Goal: Task Accomplishment & Management: Use online tool/utility

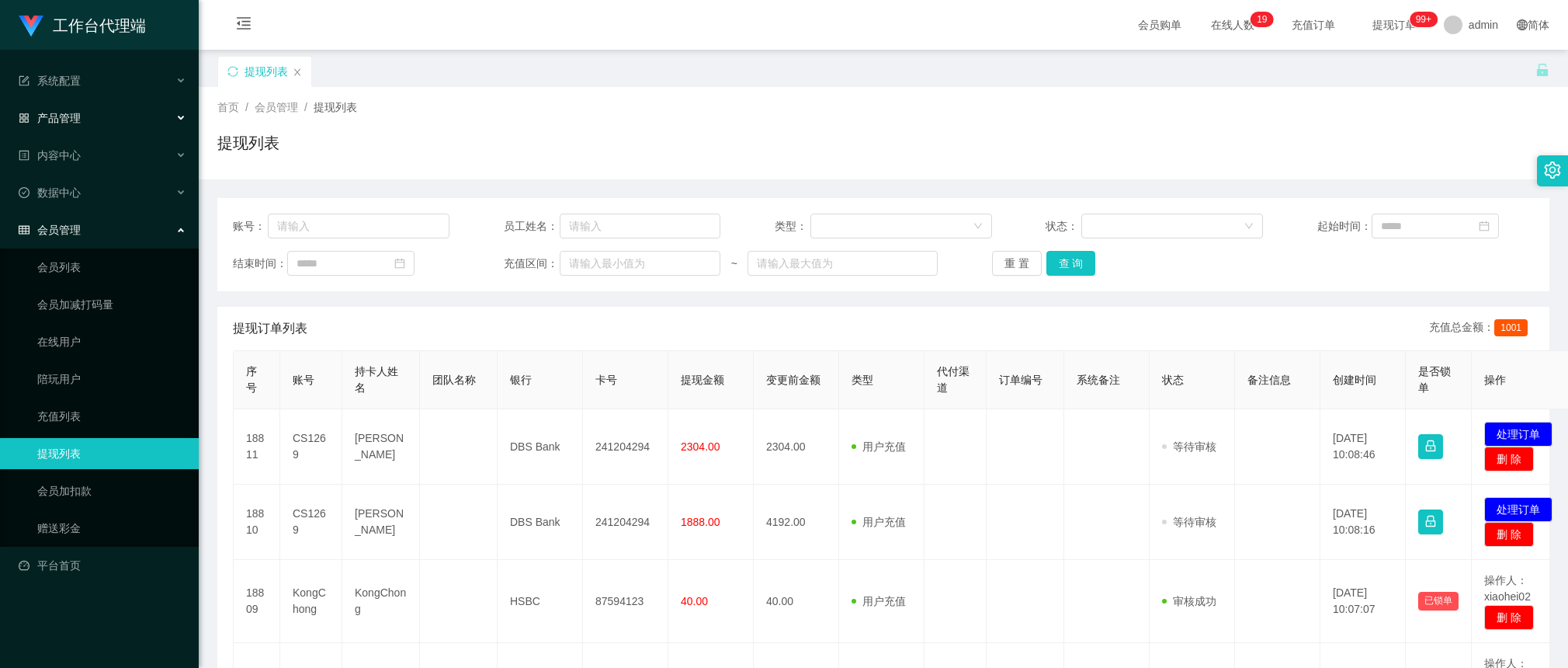
click at [110, 106] on div "产品管理" at bounding box center [99, 118] width 199 height 31
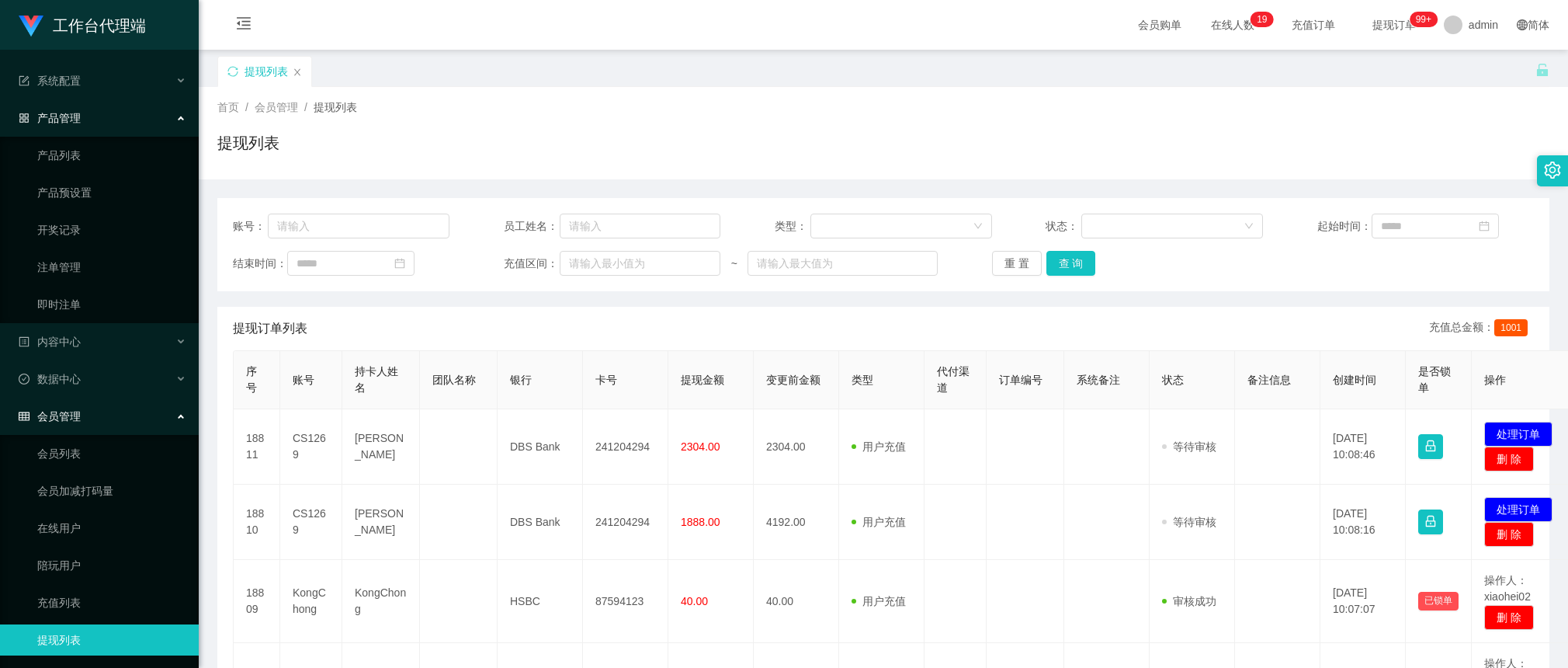
click at [140, 128] on div "产品管理" at bounding box center [99, 118] width 199 height 31
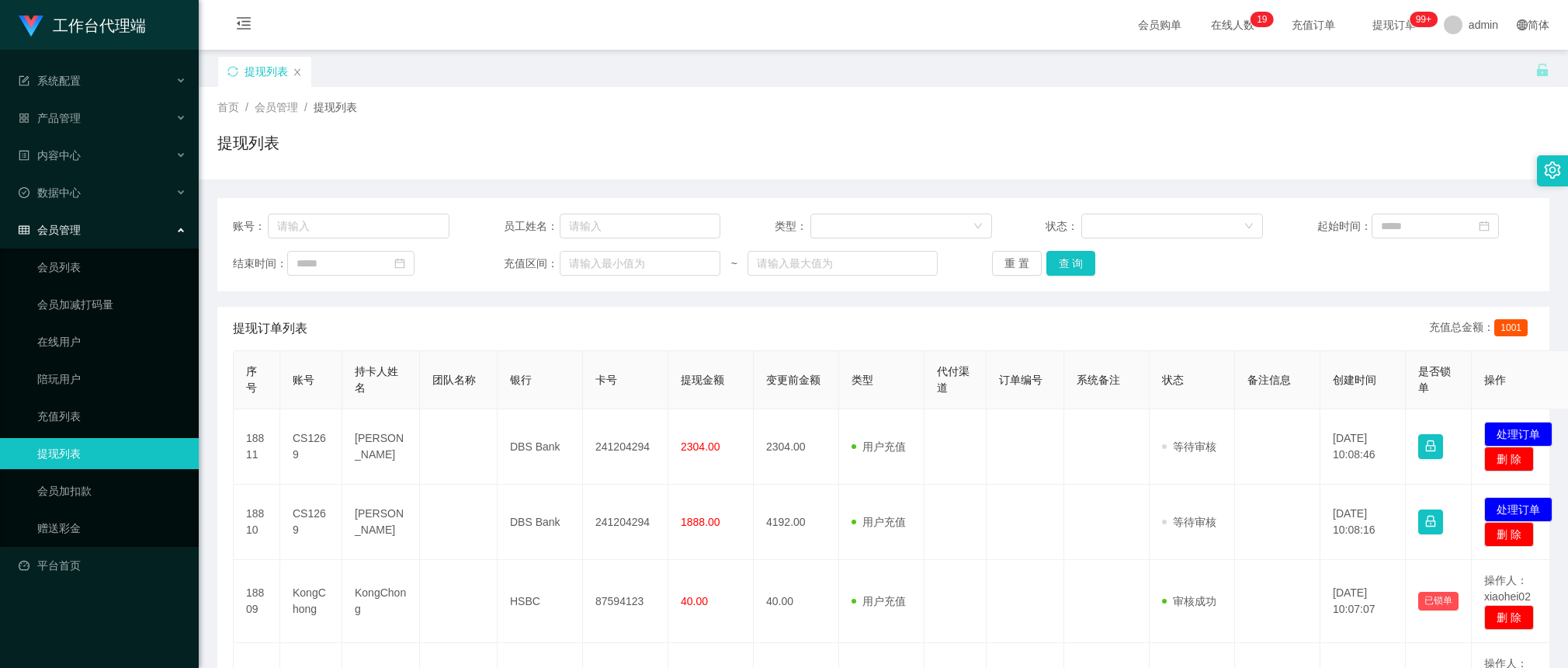
click at [131, 234] on div "会员管理" at bounding box center [99, 229] width 199 height 31
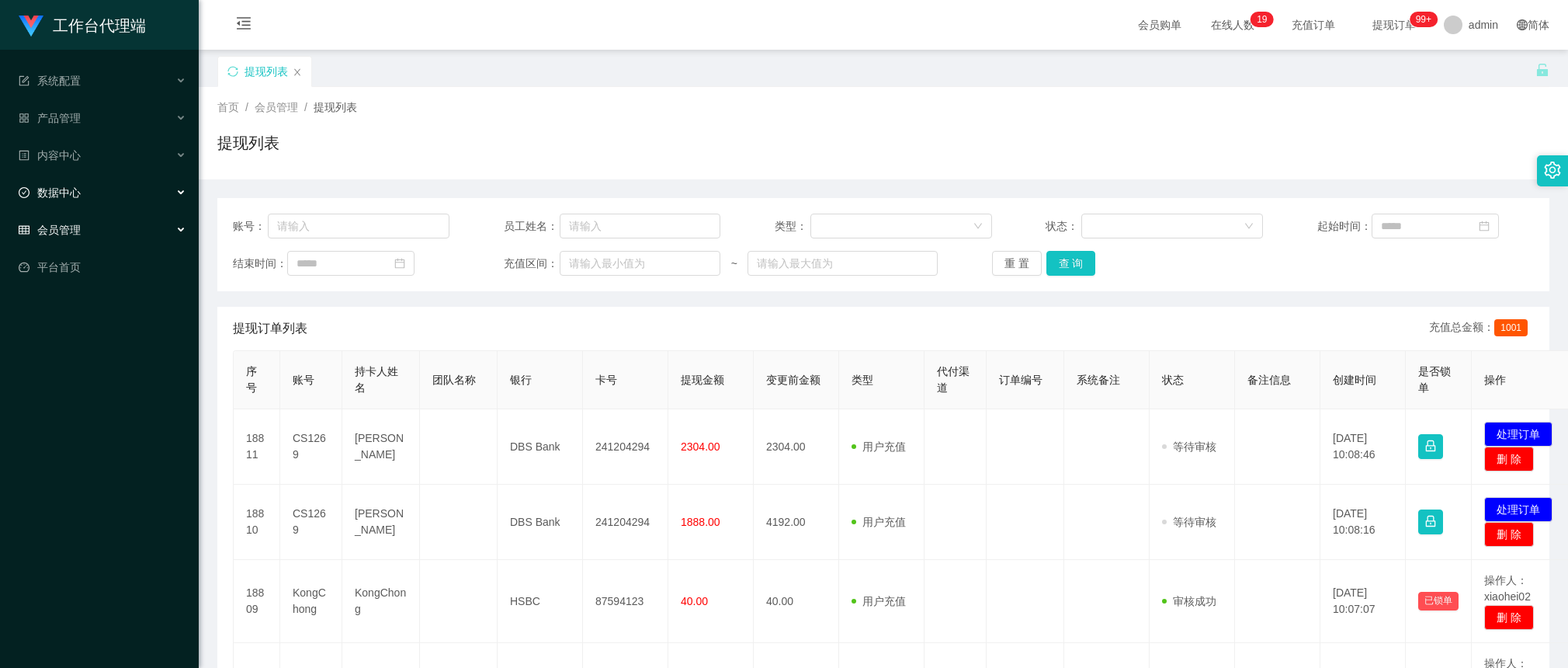
click at [121, 171] on li "内容中心" at bounding box center [99, 157] width 199 height 35
click at [125, 187] on div "数据中心" at bounding box center [99, 192] width 199 height 31
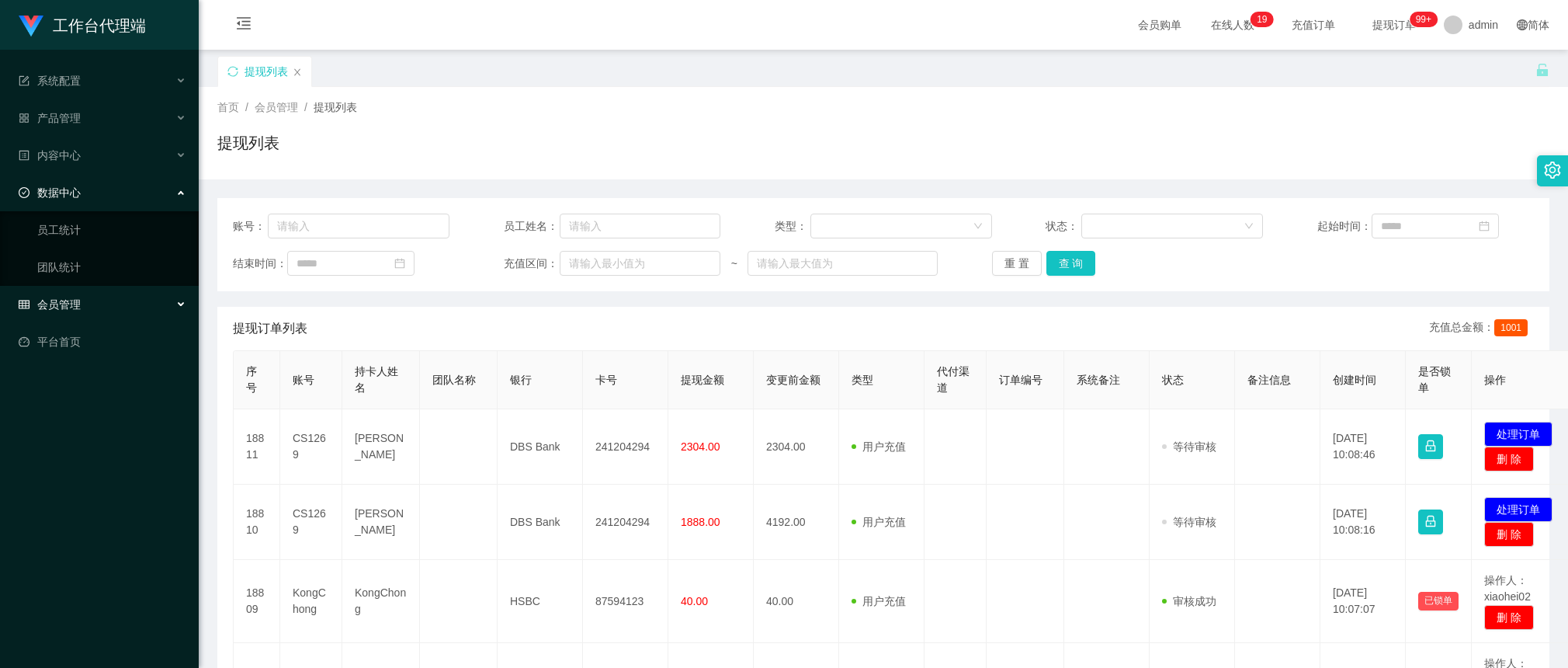
click at [134, 192] on div "数据中心" at bounding box center [99, 192] width 199 height 31
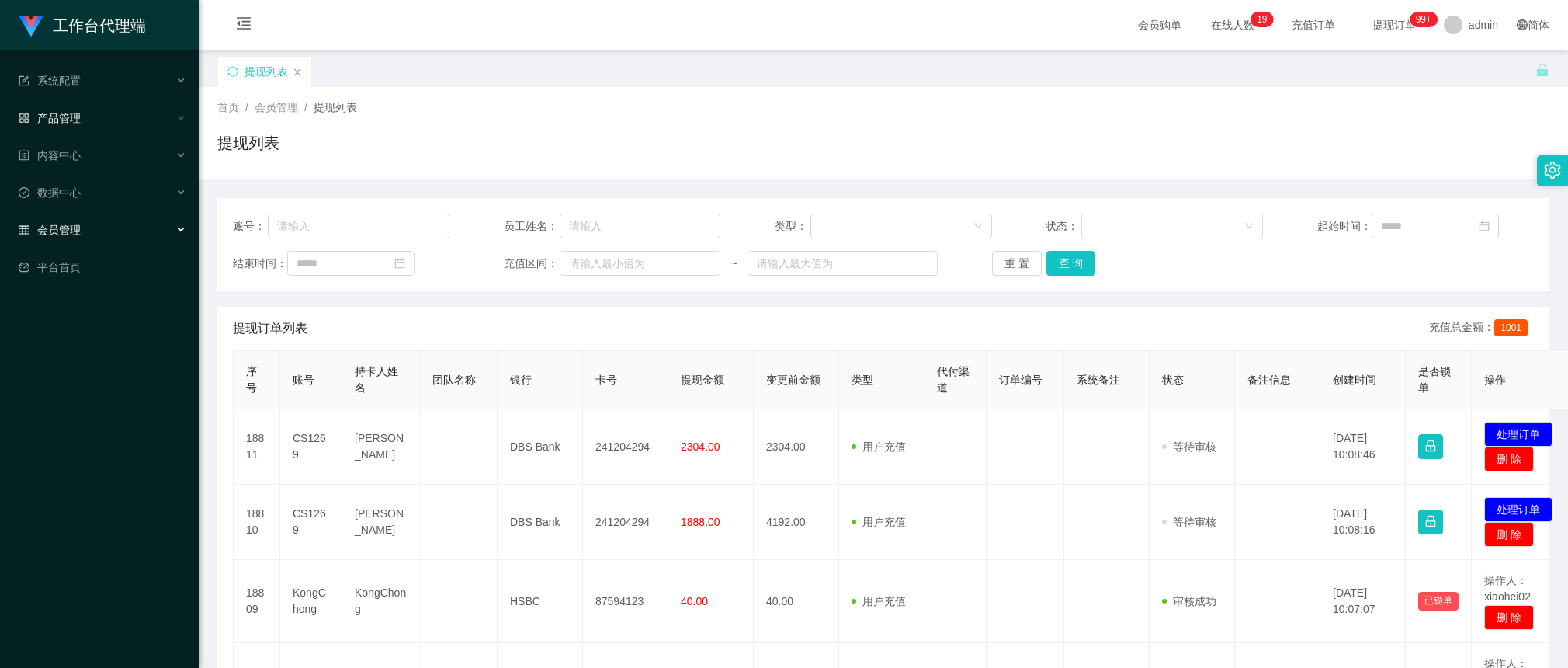
click at [132, 113] on div "产品管理" at bounding box center [99, 118] width 199 height 31
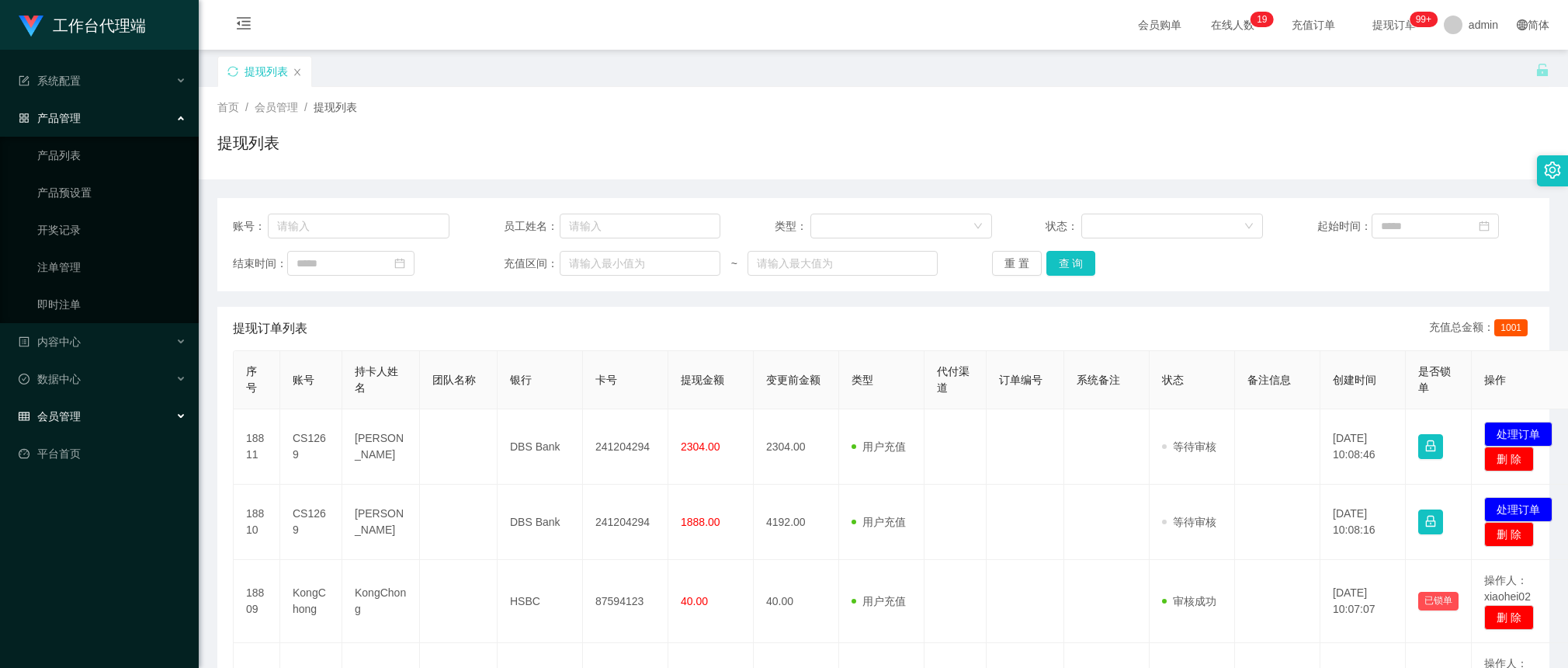
click at [134, 111] on div "产品管理" at bounding box center [99, 118] width 199 height 31
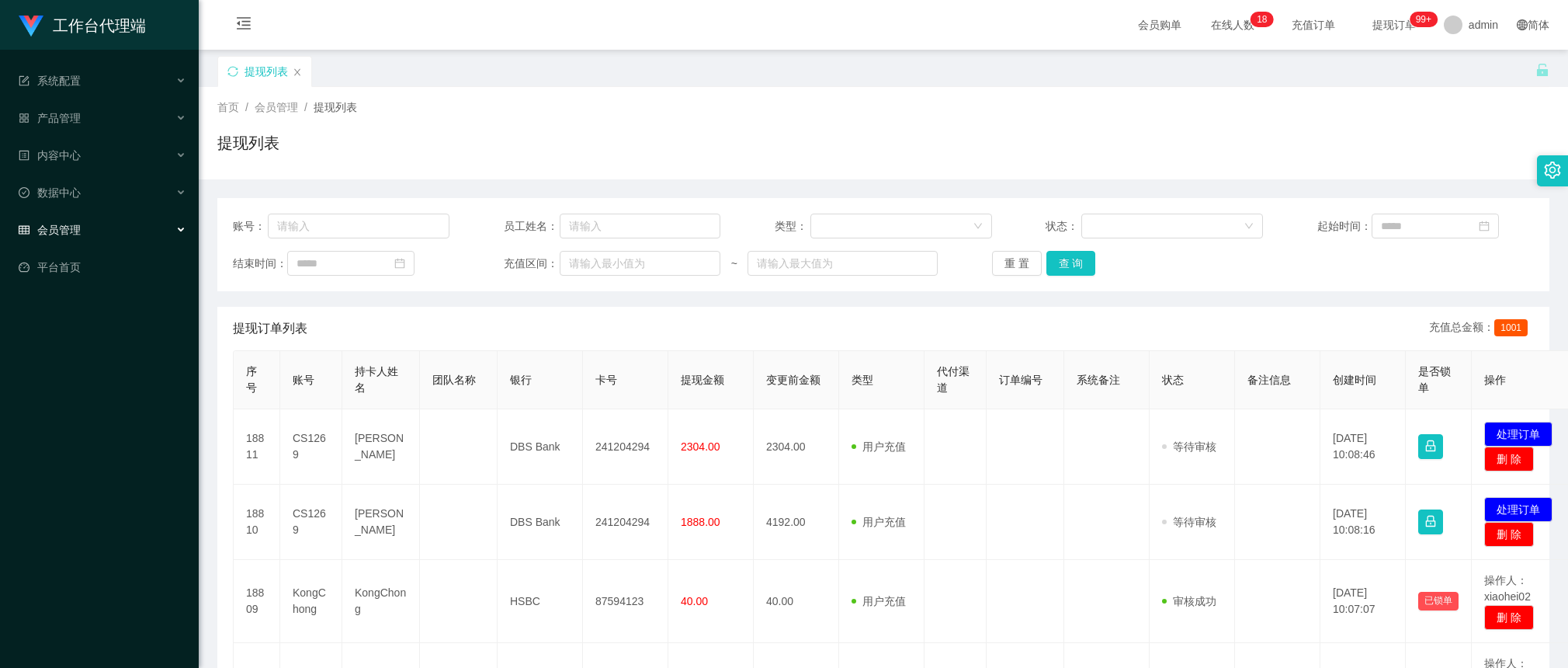
click at [102, 226] on div "会员管理" at bounding box center [99, 229] width 199 height 31
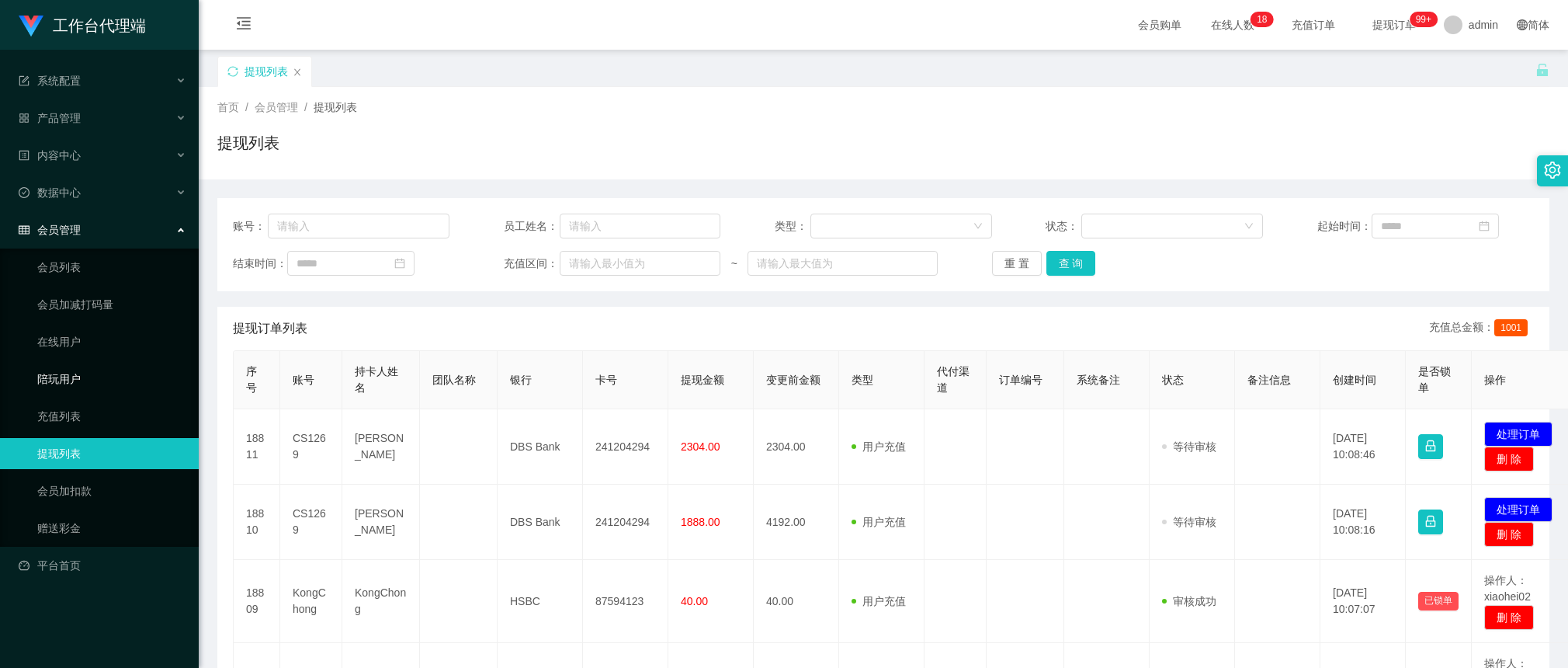
click at [99, 380] on link "陪玩用户" at bounding box center [112, 378] width 149 height 31
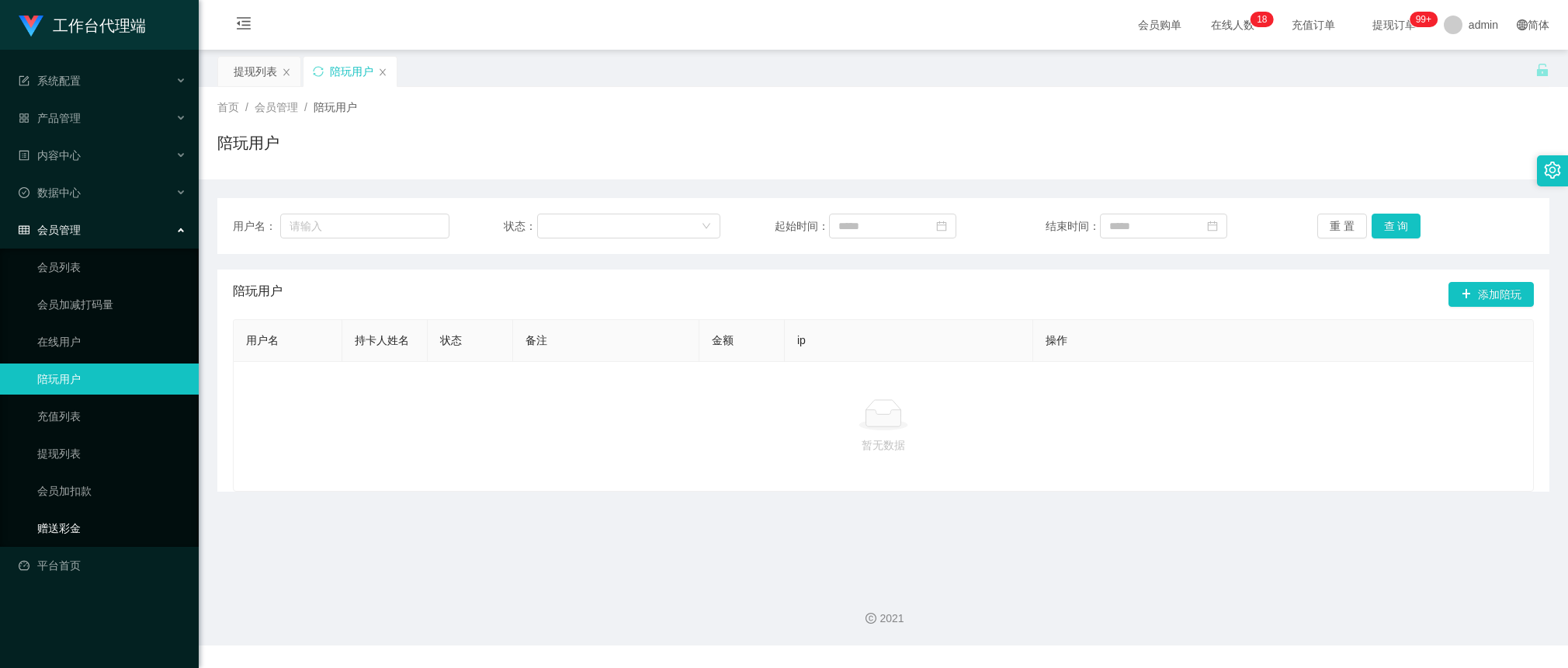
click at [84, 533] on link "赠送彩金" at bounding box center [112, 528] width 149 height 31
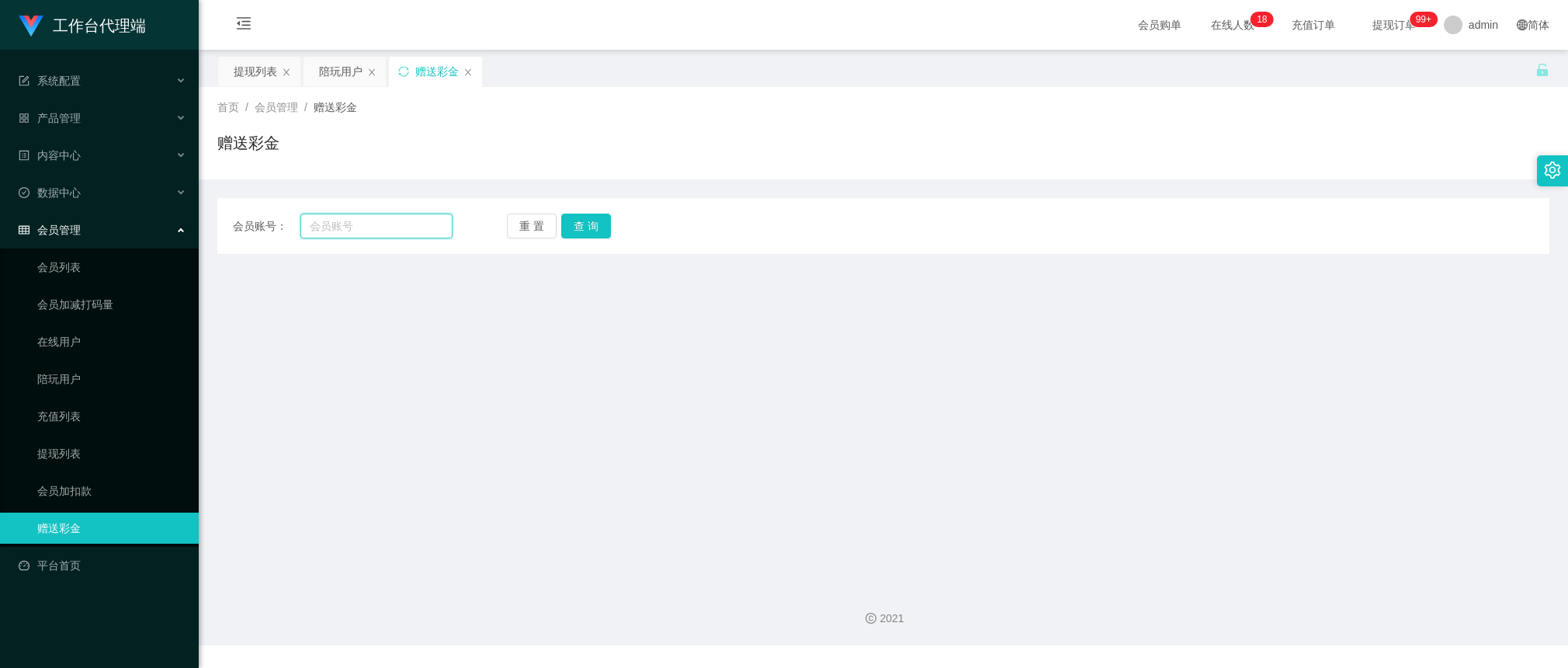
click at [322, 219] on input "text" at bounding box center [376, 226] width 152 height 25
paste input "Lya"
type input "Lya"
click at [599, 223] on button "查 询" at bounding box center [586, 226] width 49 height 25
